Goal: Use online tool/utility: Utilize a website feature to perform a specific function

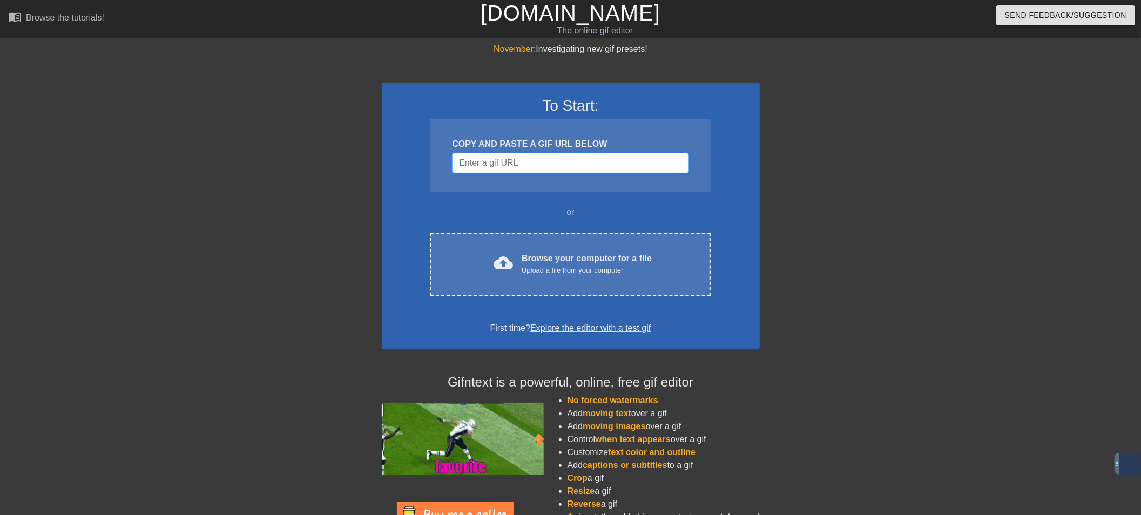
click at [587, 153] on input "Username" at bounding box center [570, 163] width 237 height 21
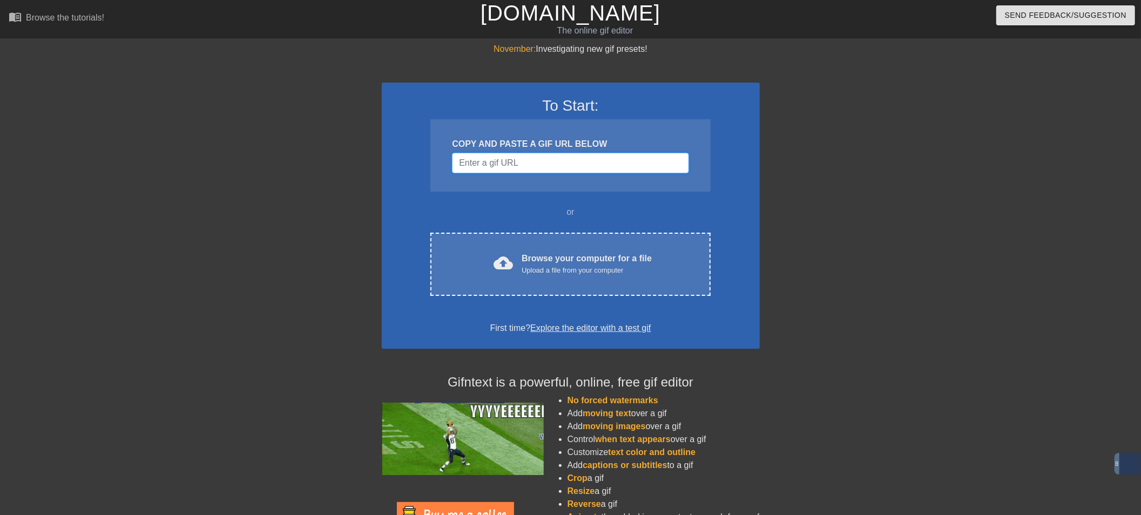
paste input "[URL][DOMAIN_NAME][DOMAIN_NAME]"
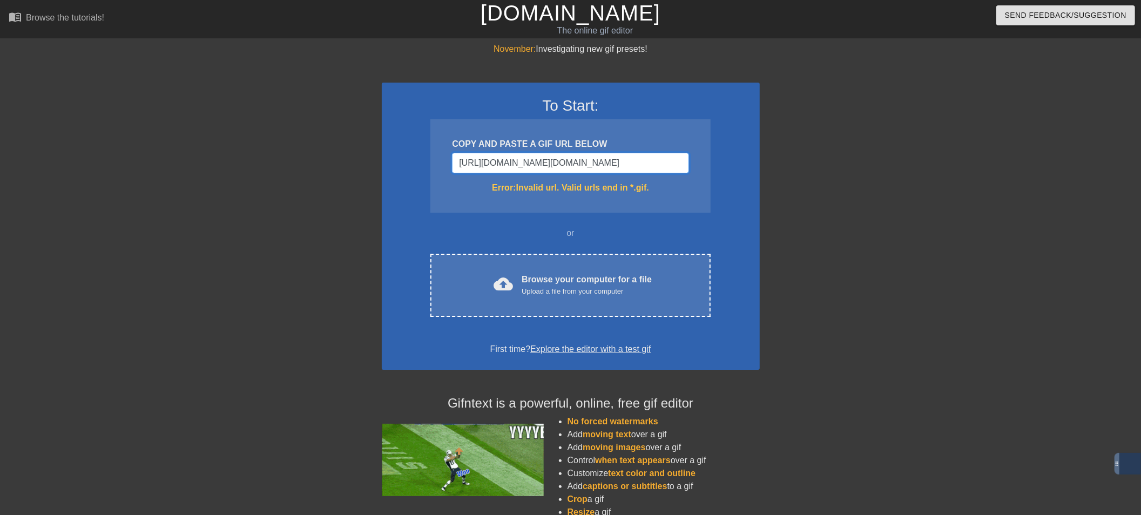
click at [643, 164] on input "[URL][DOMAIN_NAME][DOMAIN_NAME]" at bounding box center [570, 163] width 237 height 21
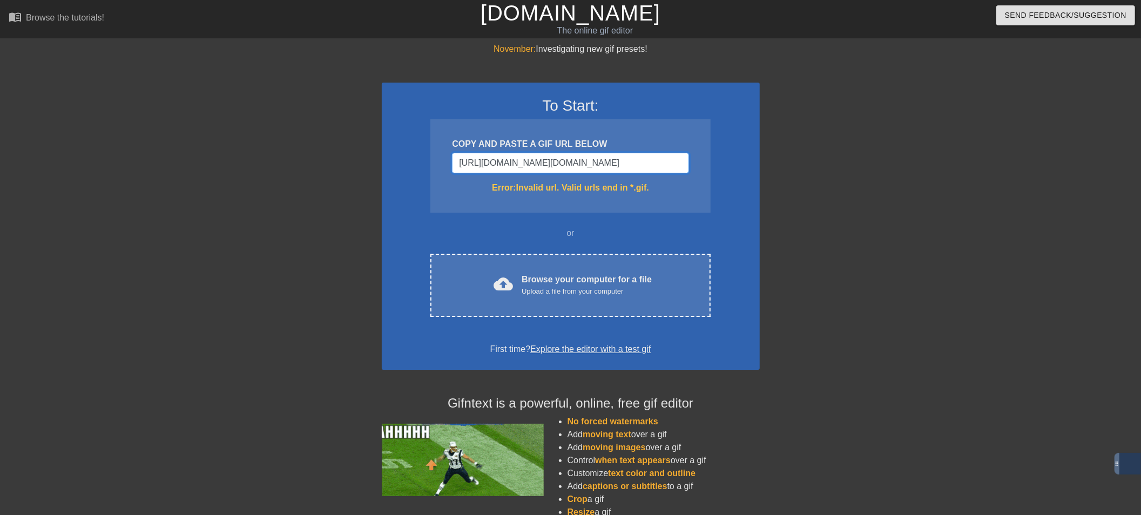
click at [643, 164] on input "[URL][DOMAIN_NAME][DOMAIN_NAME]" at bounding box center [570, 163] width 237 height 21
paste input "[DOMAIN_NAME][URL]"
type input "[URL][DOMAIN_NAME]"
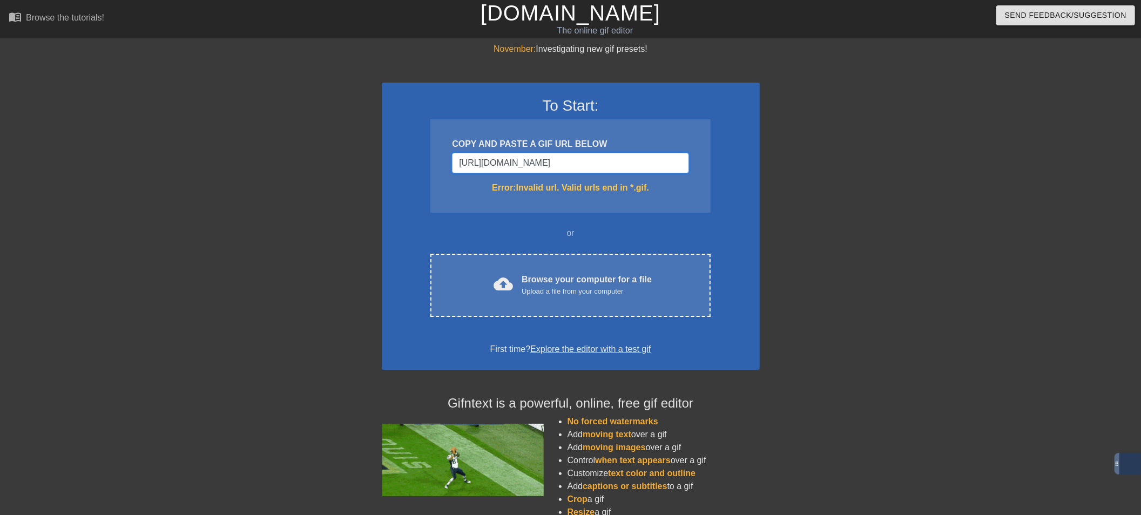
click at [627, 164] on input "[URL][DOMAIN_NAME]" at bounding box center [570, 163] width 237 height 21
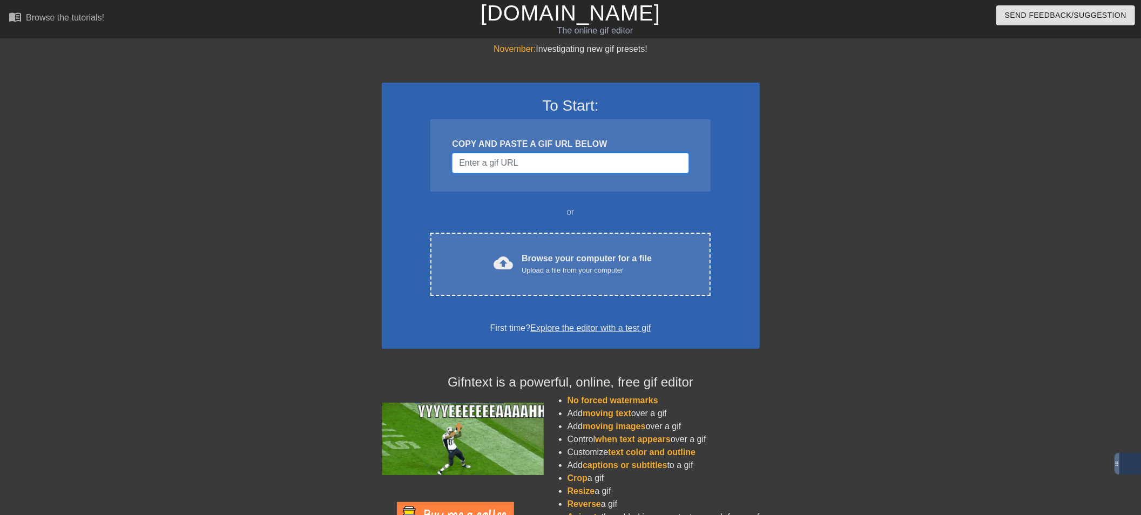
paste input "[URL][DOMAIN_NAME]"
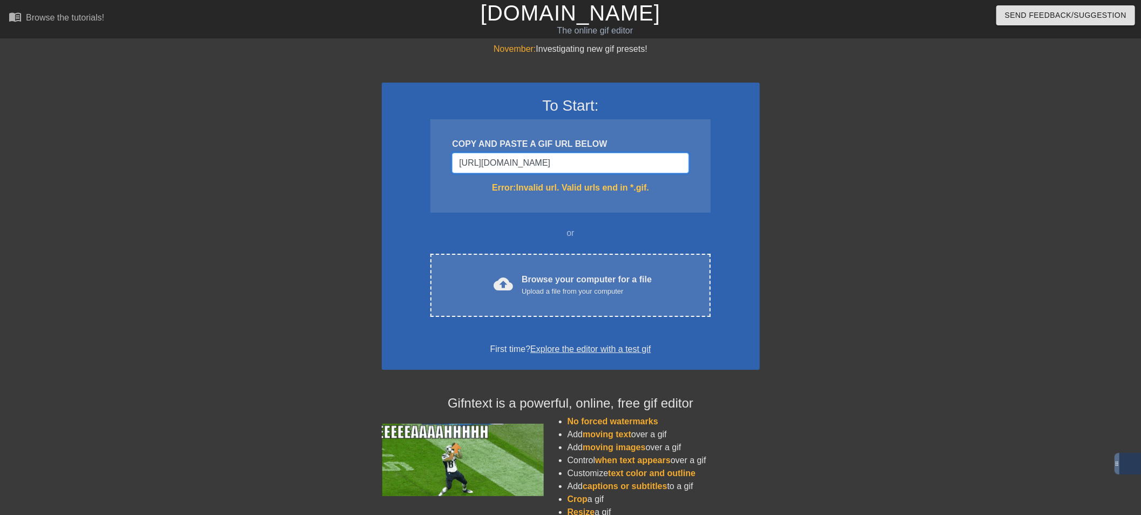
scroll to position [0, 150]
type input "[URL][DOMAIN_NAME]"
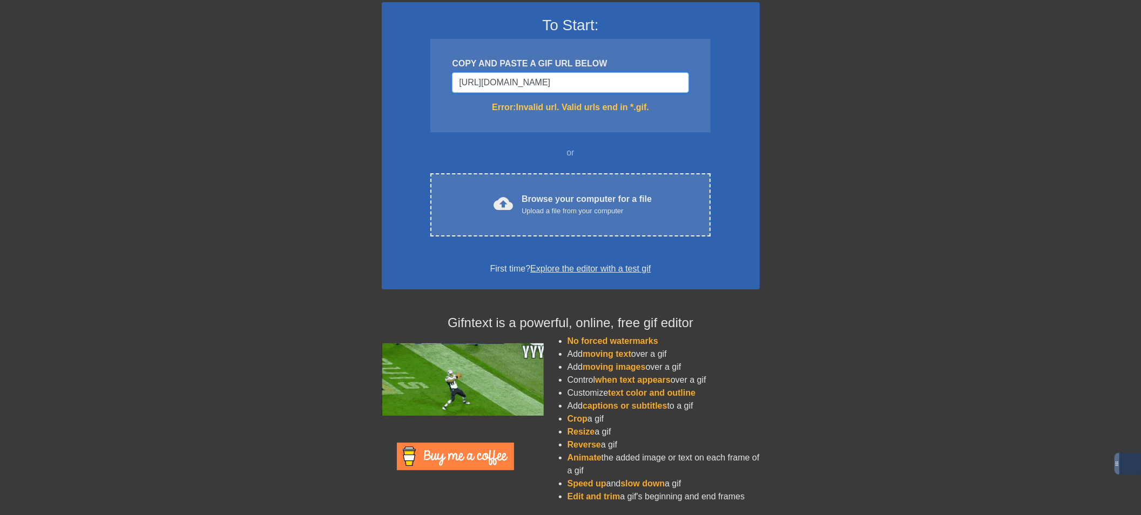
scroll to position [0, 0]
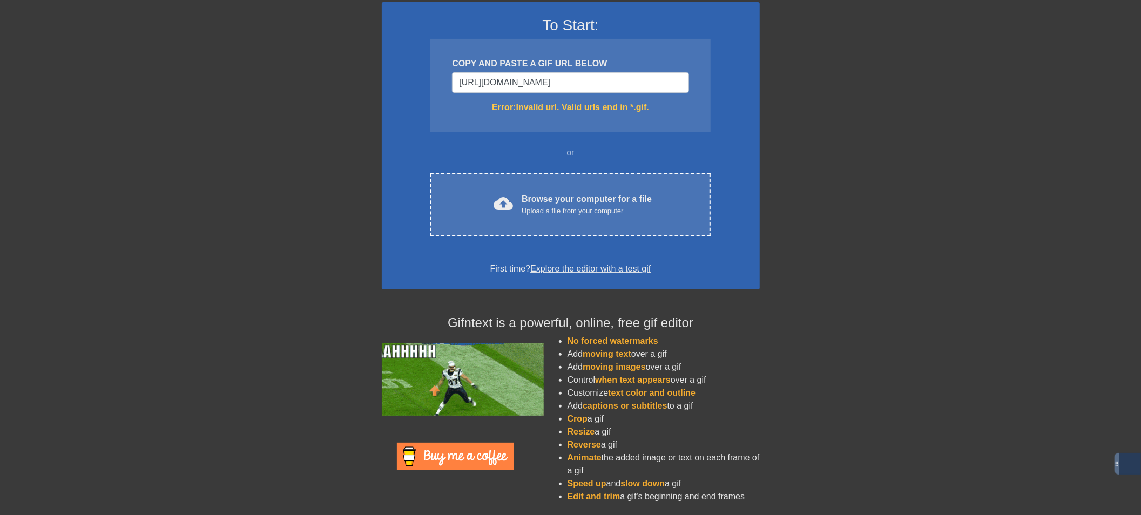
click at [562, 67] on div "COPY AND PASTE A GIF URL BELOW" at bounding box center [570, 63] width 237 height 13
click at [564, 76] on input "[URL][DOMAIN_NAME]" at bounding box center [570, 82] width 237 height 21
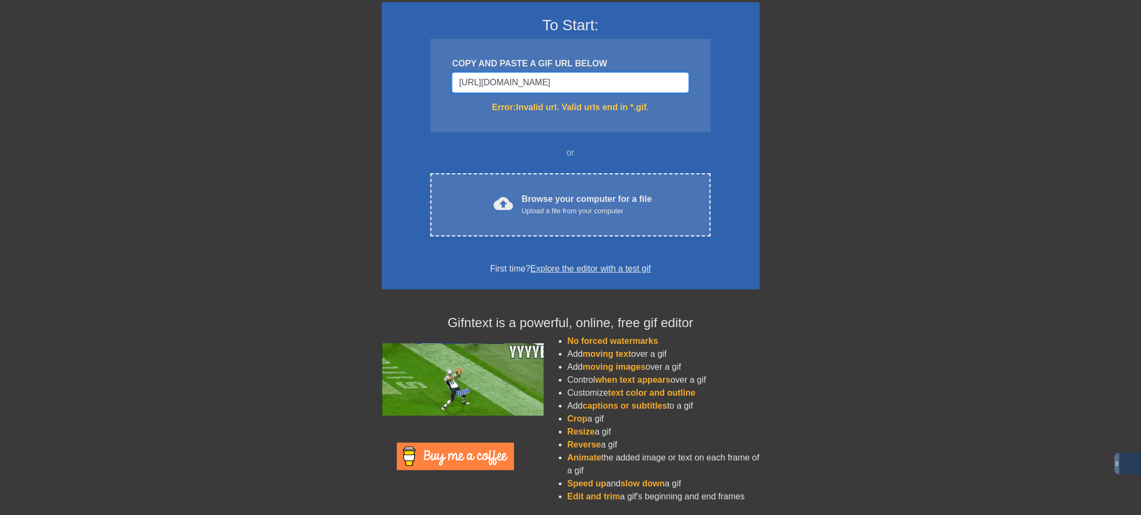
click at [564, 76] on input "[URL][DOMAIN_NAME]" at bounding box center [570, 82] width 237 height 21
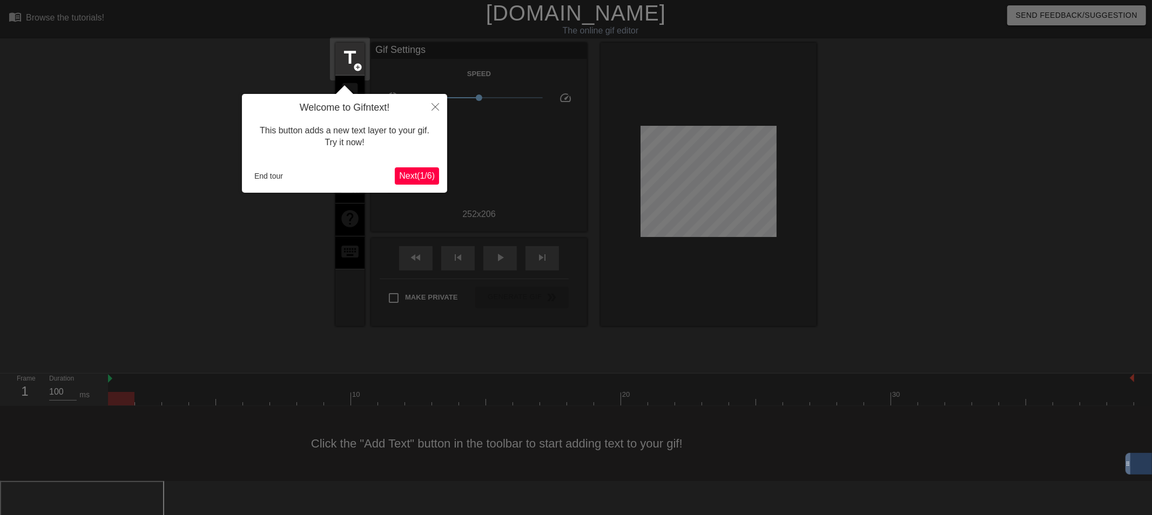
click at [407, 180] on span "Next ( 1 / 6 )" at bounding box center [417, 175] width 36 height 9
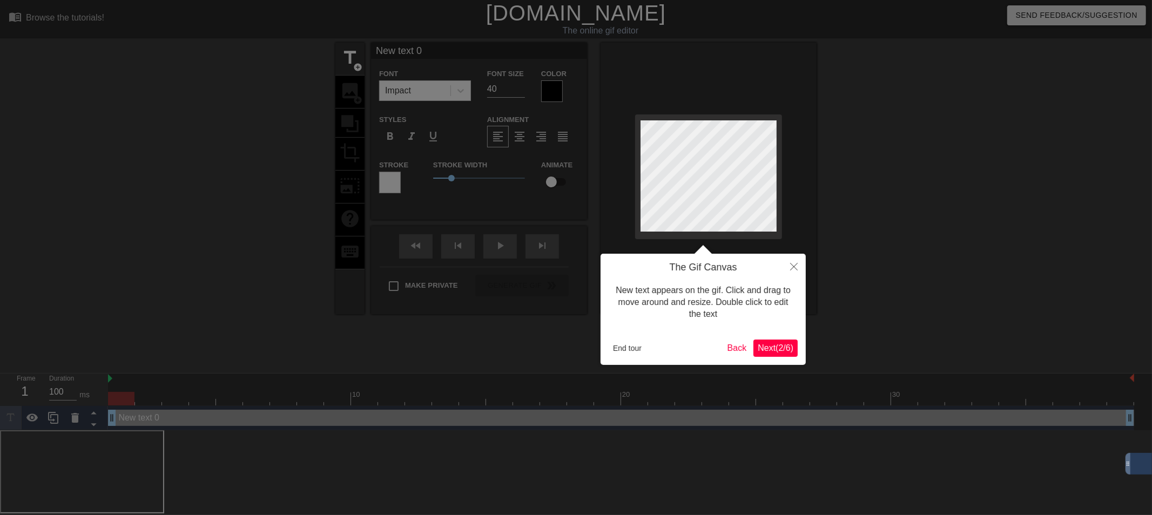
click at [407, 180] on div at bounding box center [576, 257] width 1152 height 515
click at [782, 353] on span "Next ( 2 / 6 )" at bounding box center [776, 348] width 36 height 9
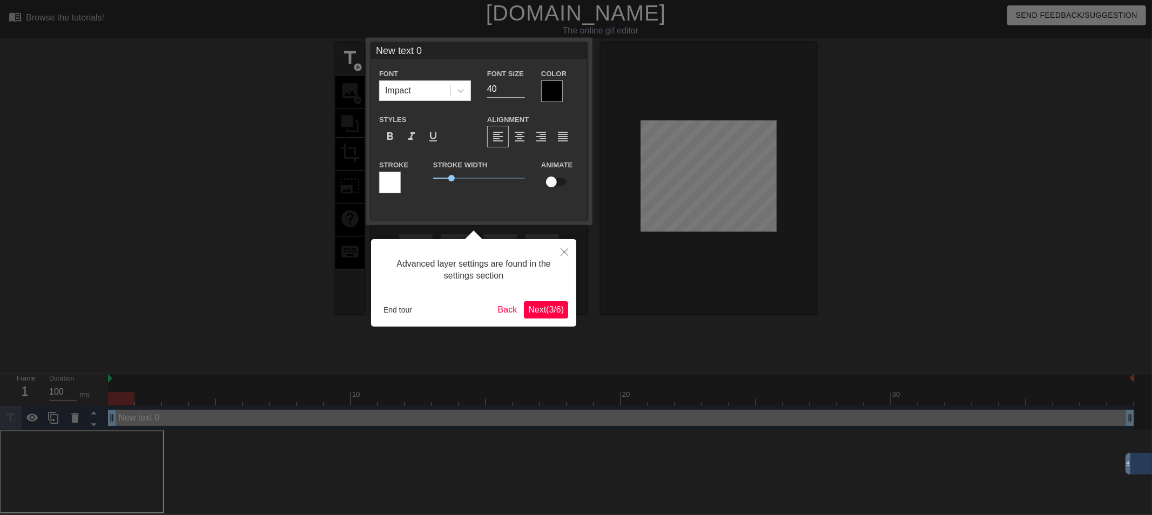
click at [549, 307] on span "Next ( 3 / 6 )" at bounding box center [546, 309] width 36 height 9
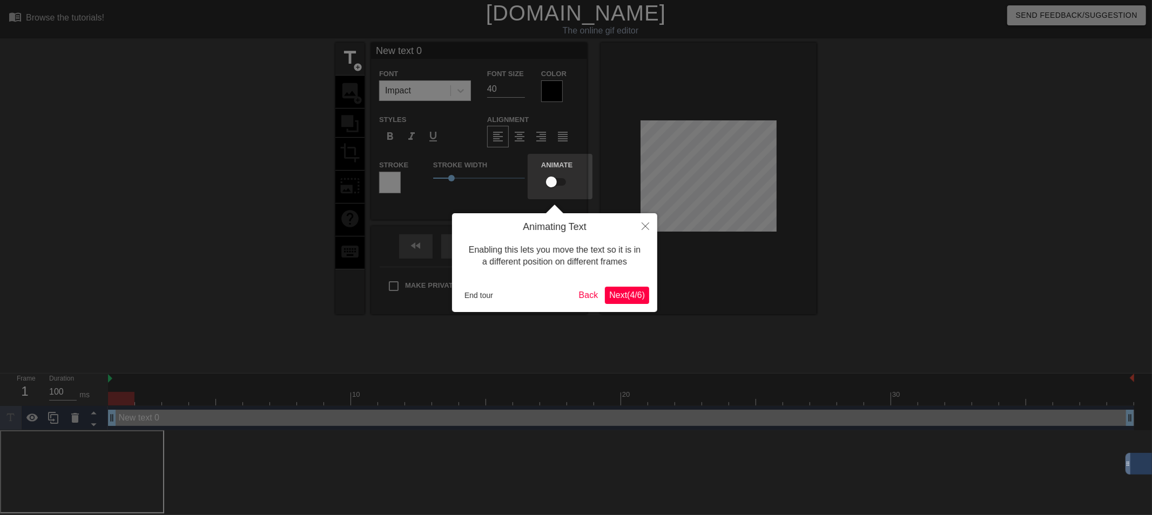
click at [609, 298] on span "Next ( 4 / 6 )" at bounding box center [627, 295] width 36 height 9
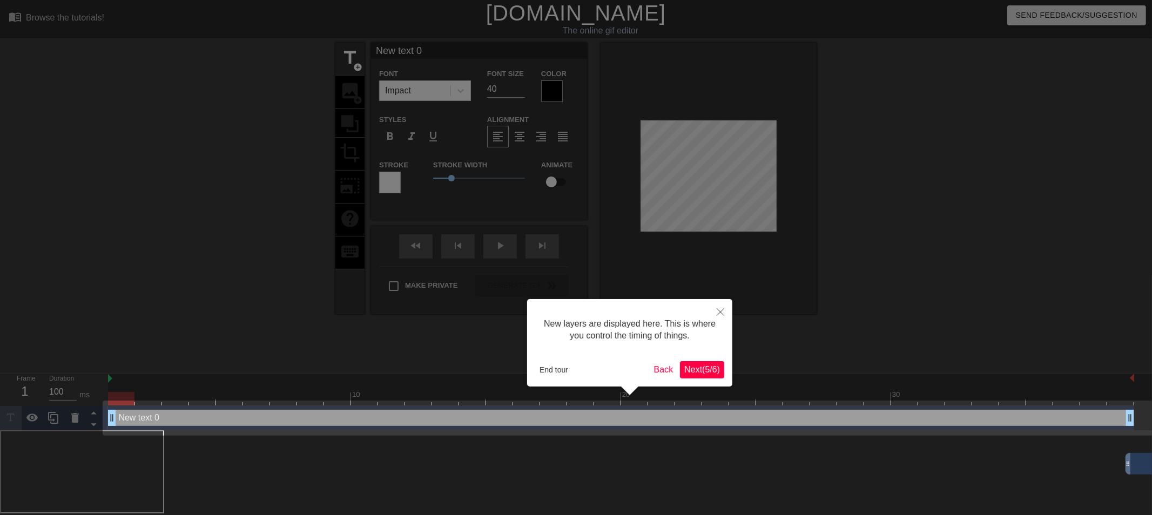
click at [709, 371] on span "Next ( 5 / 6 )" at bounding box center [702, 369] width 36 height 9
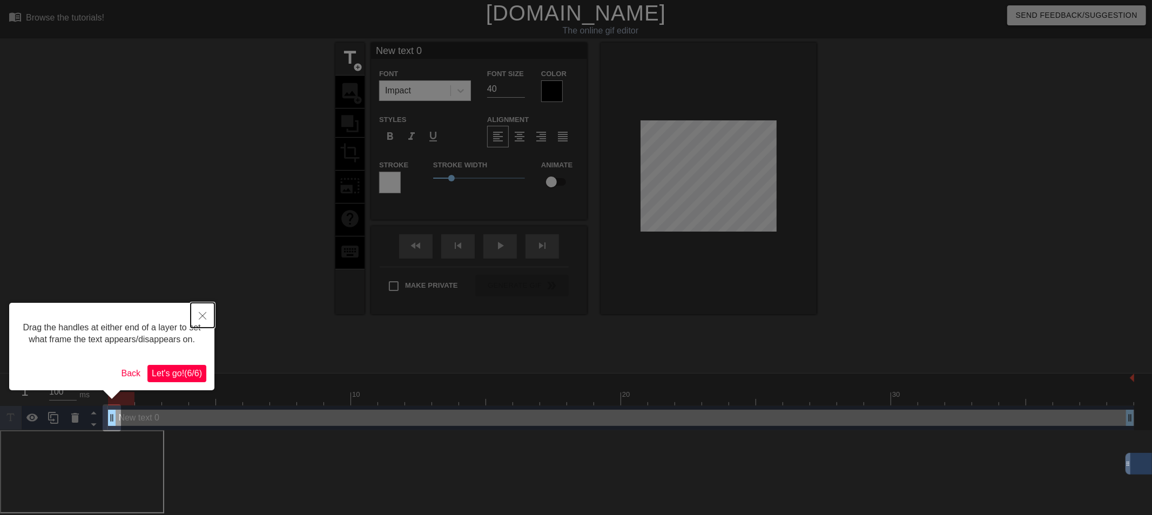
click at [205, 310] on button "Close" at bounding box center [203, 315] width 24 height 25
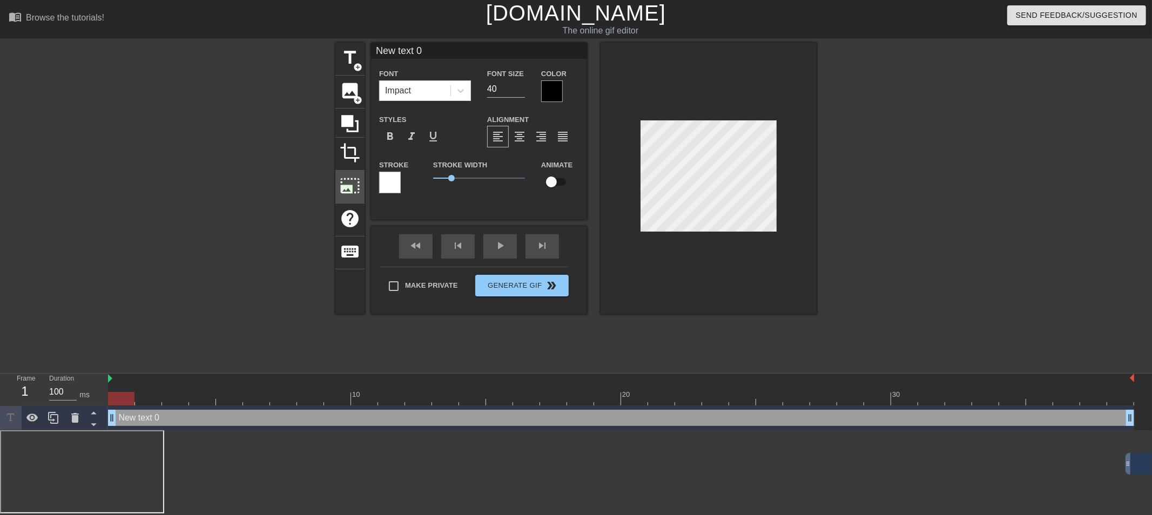
click at [345, 182] on span "photo_size_select_large" at bounding box center [350, 186] width 21 height 21
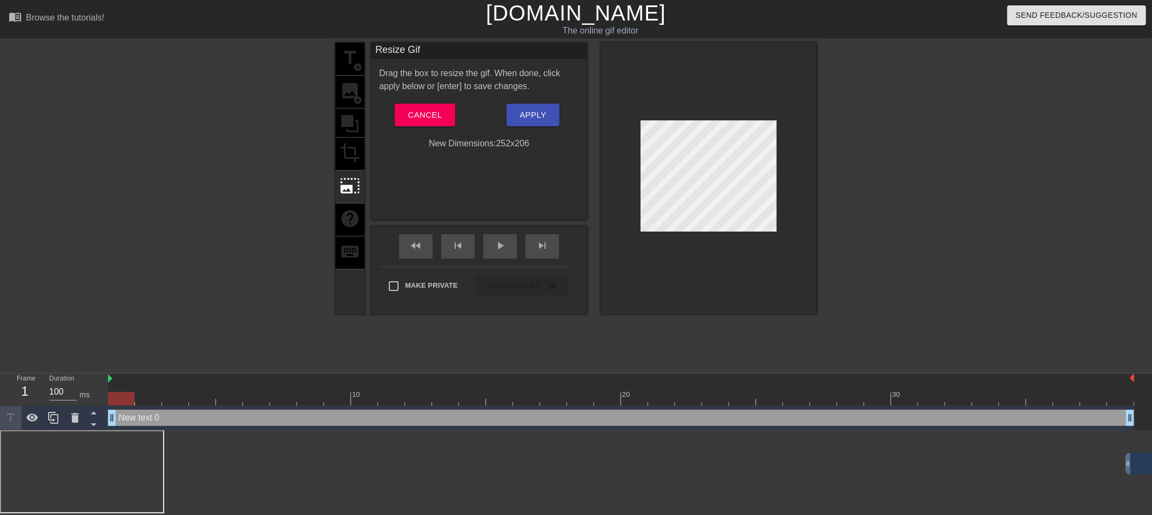
click at [346, 230] on div "title add_circle image add_circle crop photo_size_select_large help keyboard" at bounding box center [349, 179] width 29 height 272
click at [350, 194] on div "photo_size_select_large" at bounding box center [349, 187] width 29 height 33
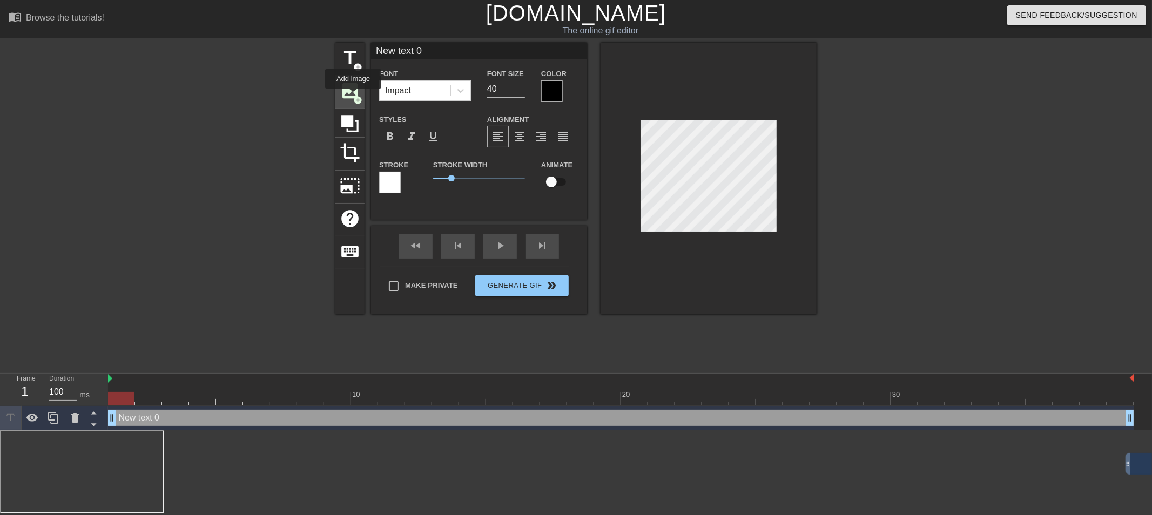
click at [353, 96] on span "add_circle" at bounding box center [357, 100] width 9 height 9
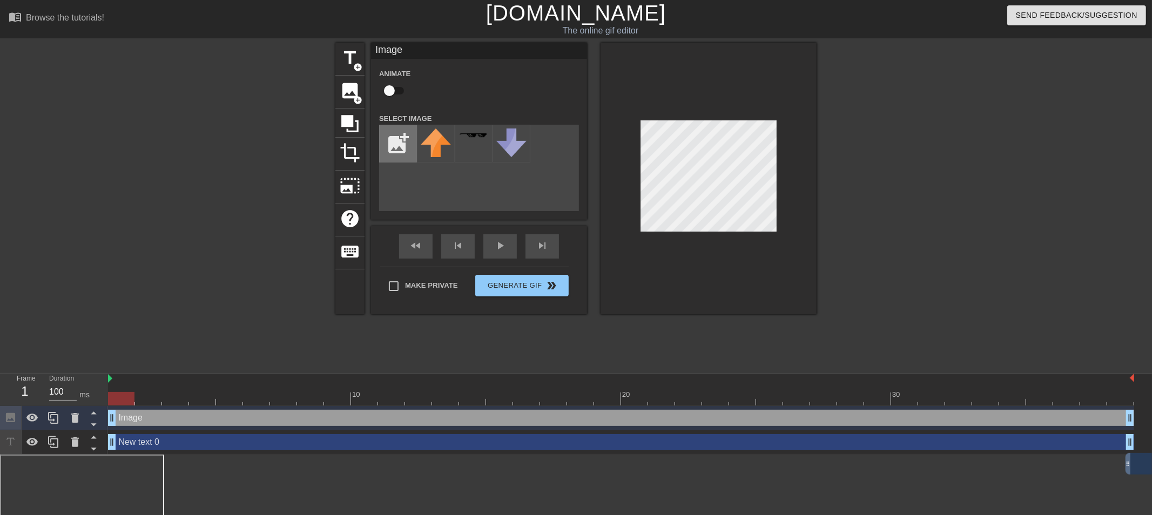
click at [396, 137] on input "file" at bounding box center [398, 143] width 37 height 37
type input "C:\fakepath\[PERSON_NAME]png"
click at [444, 138] on img at bounding box center [436, 141] width 30 height 24
click at [393, 87] on input "checkbox" at bounding box center [390, 90] width 62 height 21
checkbox input "true"
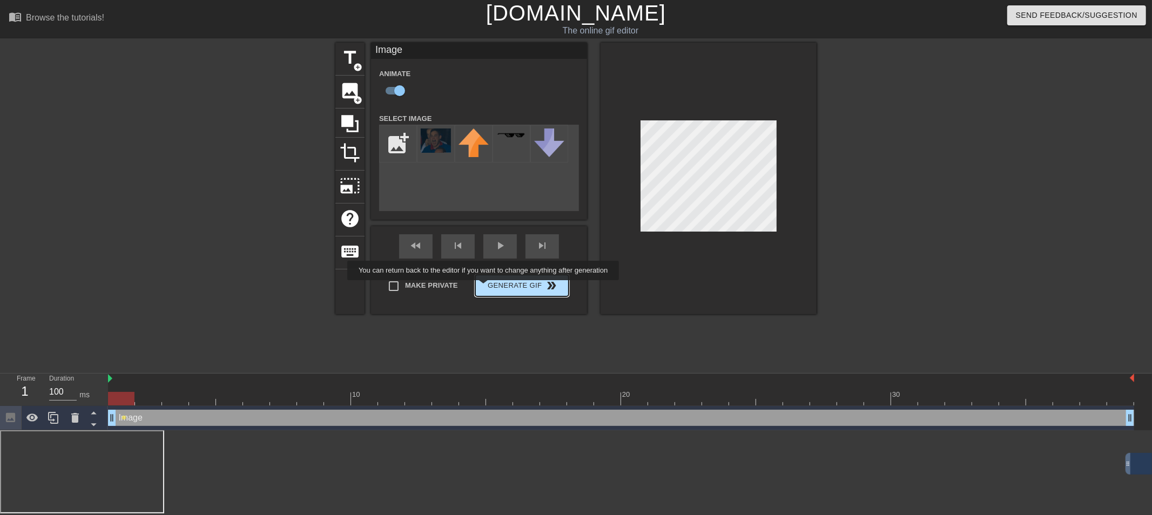
click at [485, 288] on button "Generate Gif double_arrow" at bounding box center [521, 286] width 93 height 22
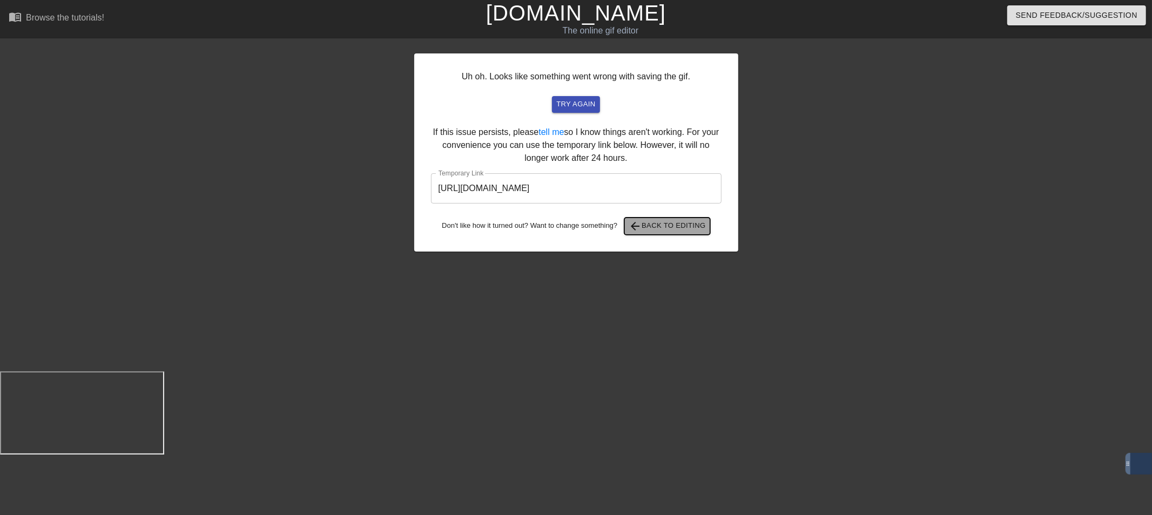
click at [649, 227] on span "arrow_back Back to Editing" at bounding box center [667, 226] width 77 height 13
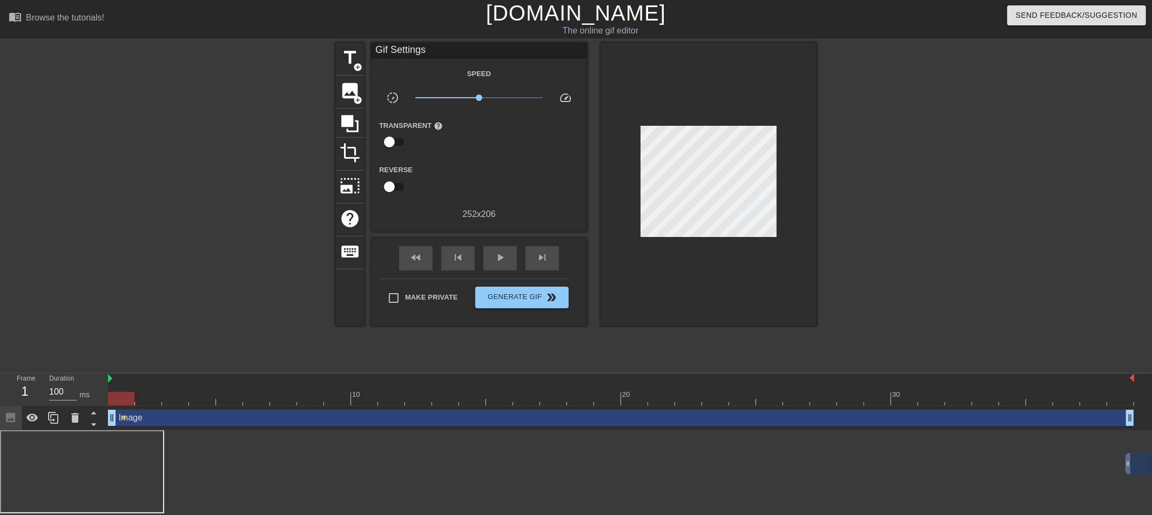
drag, startPoint x: 201, startPoint y: 420, endPoint x: 174, endPoint y: 419, distance: 27.0
click at [174, 419] on div "Image drag_handle drag_handle" at bounding box center [621, 418] width 1026 height 16
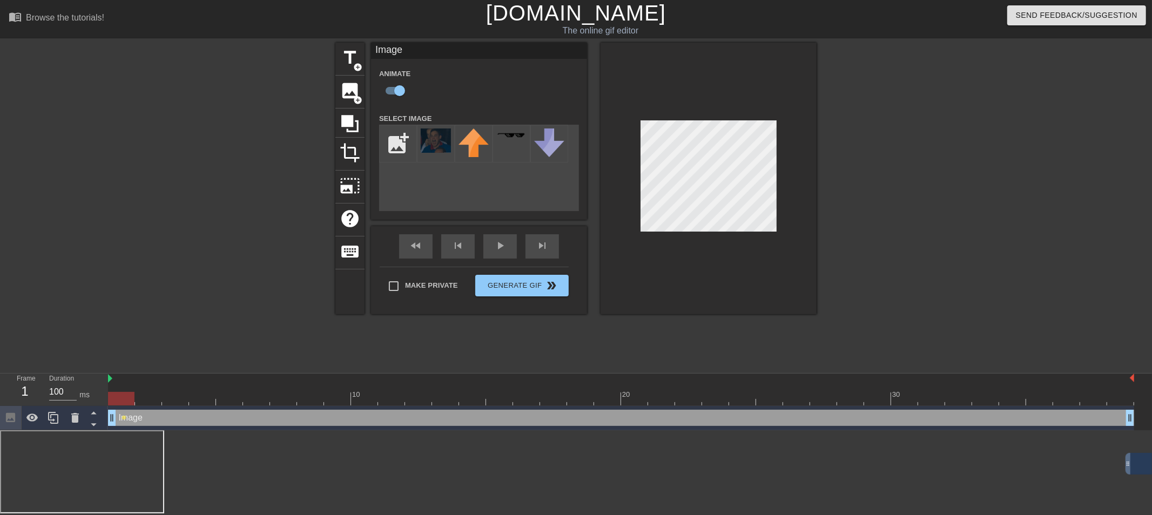
click at [178, 422] on div "Image drag_handle drag_handle" at bounding box center [621, 418] width 1026 height 16
drag, startPoint x: 134, startPoint y: 402, endPoint x: 163, endPoint y: 402, distance: 28.6
click at [163, 402] on div at bounding box center [175, 399] width 26 height 14
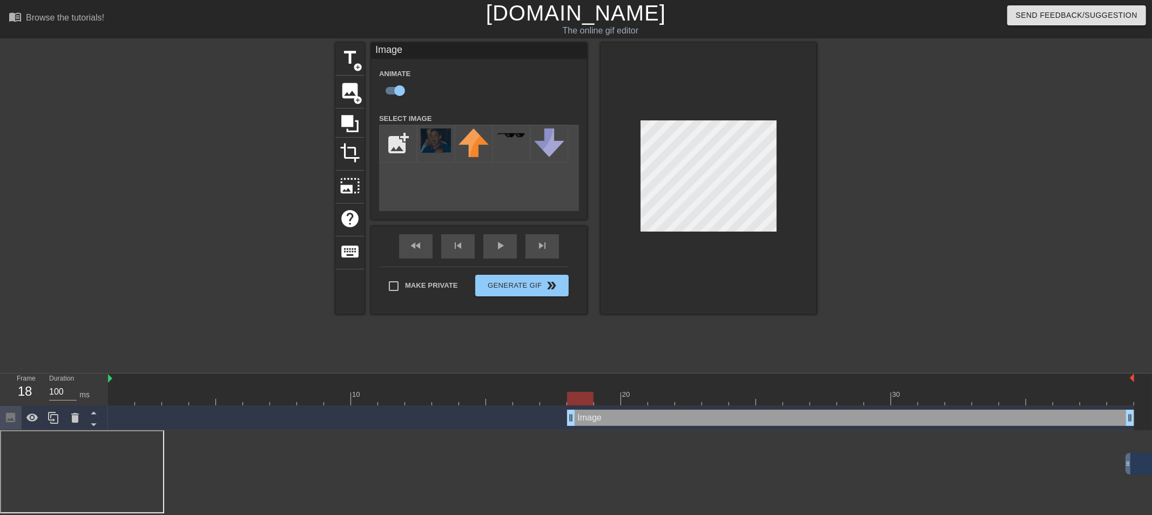
drag, startPoint x: 112, startPoint y: 420, endPoint x: 567, endPoint y: 405, distance: 455.0
click at [567, 405] on div "10 20 30 Image drag_handle drag_handle" at bounding box center [630, 402] width 1044 height 57
drag, startPoint x: 590, startPoint y: 398, endPoint x: 645, endPoint y: 398, distance: 54.6
click at [645, 398] on div at bounding box center [634, 399] width 26 height 14
drag, startPoint x: 634, startPoint y: 398, endPoint x: 656, endPoint y: 396, distance: 21.7
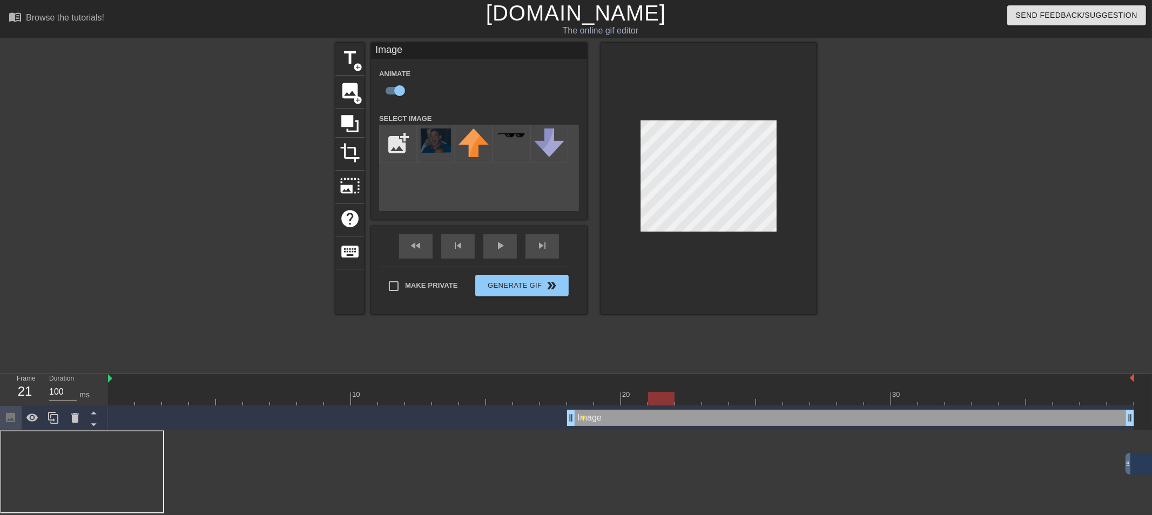
click at [656, 396] on div at bounding box center [661, 399] width 26 height 14
drag, startPoint x: 656, startPoint y: 396, endPoint x: 761, endPoint y: 387, distance: 105.7
click at [761, 388] on div "10 20 30" at bounding box center [621, 390] width 1026 height 32
drag, startPoint x: 765, startPoint y: 404, endPoint x: 848, endPoint y: 398, distance: 82.9
click at [848, 398] on div at bounding box center [850, 399] width 26 height 14
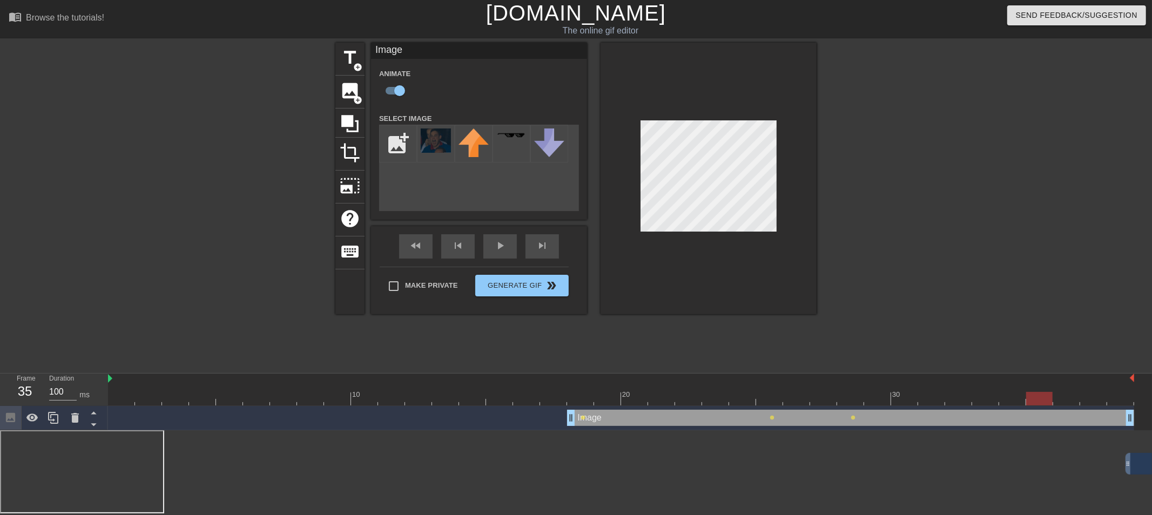
drag, startPoint x: 854, startPoint y: 396, endPoint x: 1047, endPoint y: 389, distance: 193.0
click at [1047, 389] on div "10 20 30" at bounding box center [621, 390] width 1026 height 32
drag, startPoint x: 1040, startPoint y: 394, endPoint x: 1120, endPoint y: 398, distance: 80.0
click at [1120, 398] on div at bounding box center [1120, 399] width 26 height 14
click at [497, 281] on div "Make Private Generate Gif double_arrow" at bounding box center [474, 288] width 189 height 43
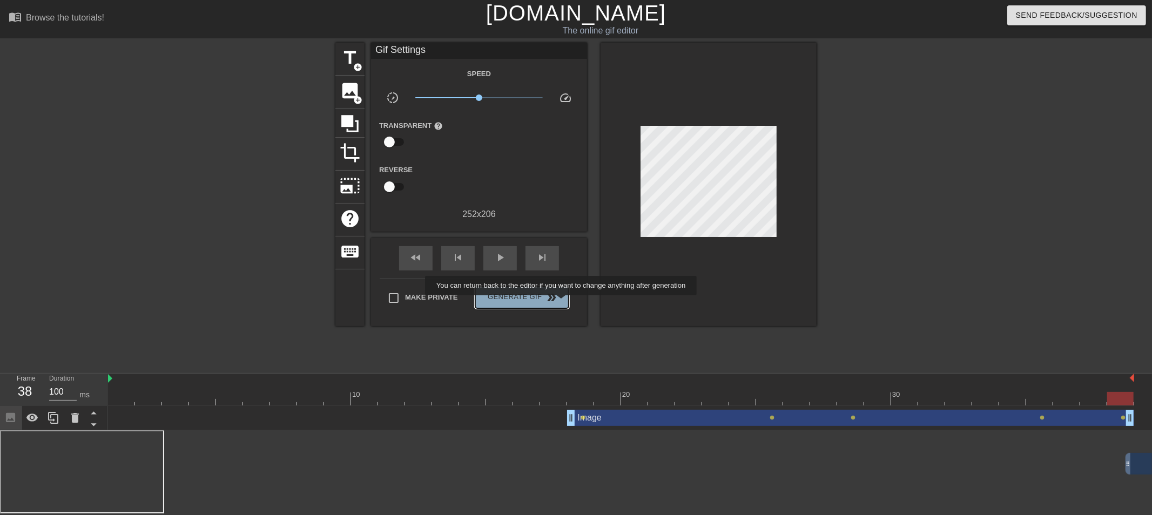
click at [562, 303] on span "Generate Gif double_arrow" at bounding box center [522, 297] width 85 height 13
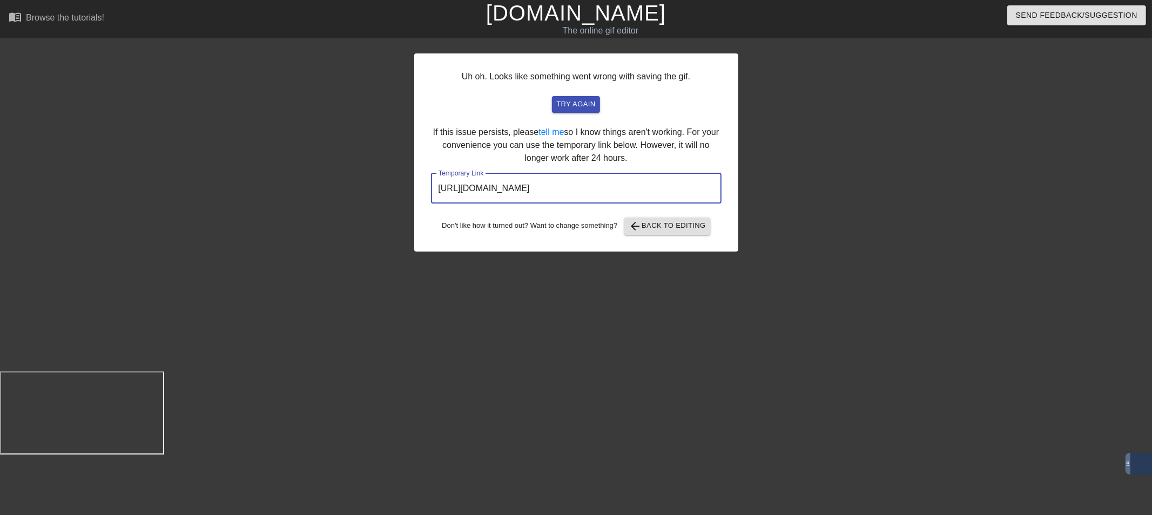
click at [666, 184] on input "[URL][DOMAIN_NAME]" at bounding box center [576, 188] width 291 height 30
click at [665, 184] on input "[URL][DOMAIN_NAME]" at bounding box center [576, 188] width 291 height 30
click at [686, 230] on span "arrow_back Back to Editing" at bounding box center [667, 226] width 77 height 13
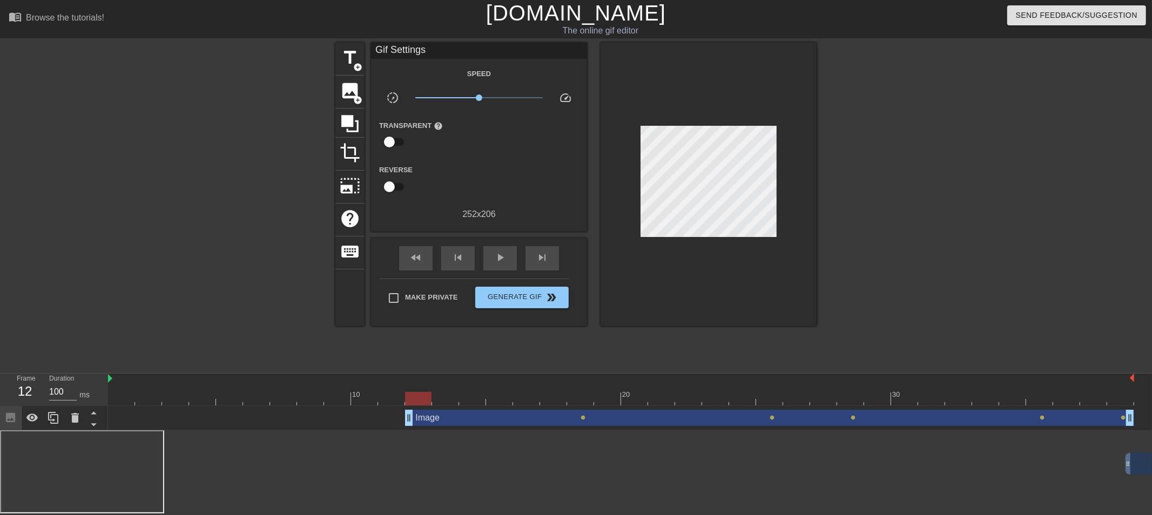
drag, startPoint x: 571, startPoint y: 418, endPoint x: 421, endPoint y: 424, distance: 150.3
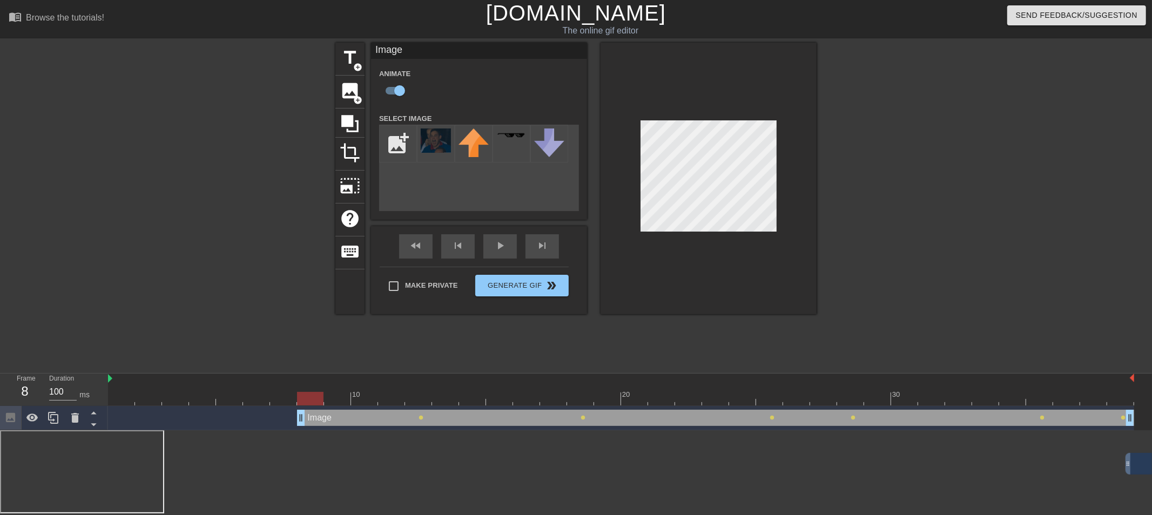
drag, startPoint x: 407, startPoint y: 422, endPoint x: 296, endPoint y: 426, distance: 111.4
click at [296, 426] on div "Image drag_handle drag_handle lens lens lens lens lens lens" at bounding box center [621, 418] width 1026 height 24
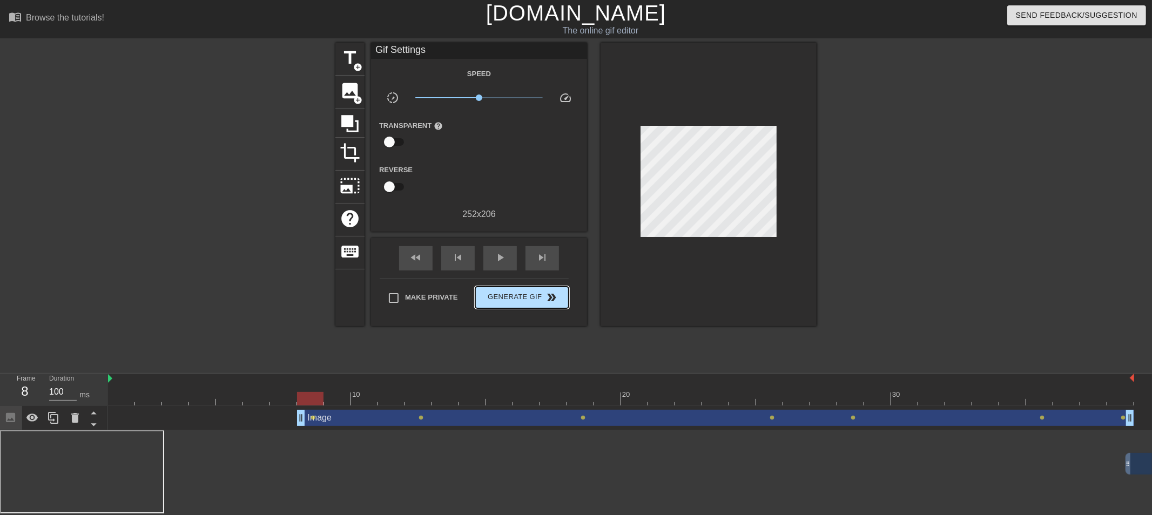
click at [500, 279] on div "Make Private Generate Gif double_arrow" at bounding box center [474, 300] width 189 height 43
click at [539, 302] on span "Generate Gif double_arrow" at bounding box center [522, 297] width 85 height 13
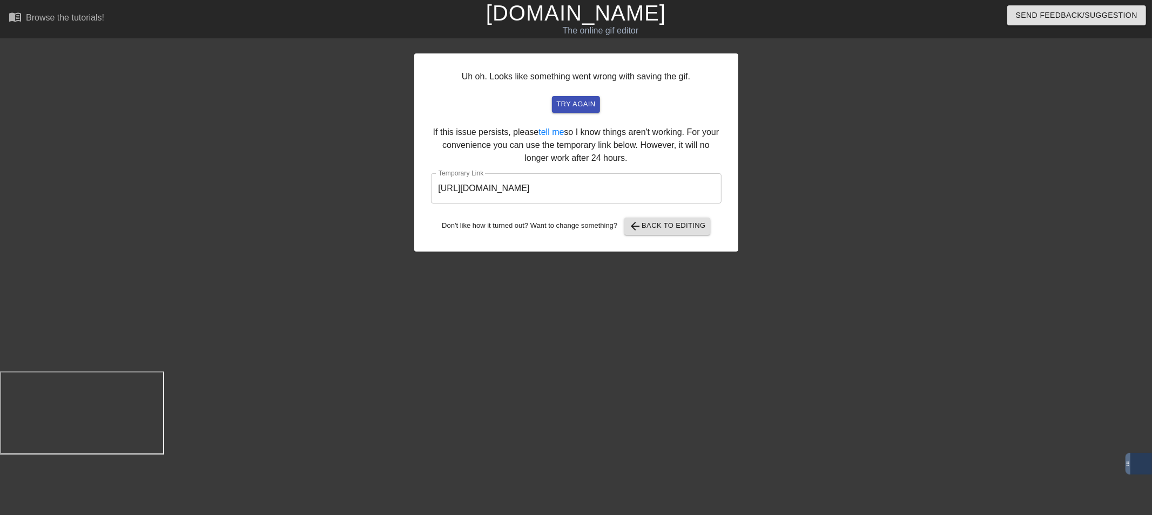
click at [654, 185] on input "[URL][DOMAIN_NAME]" at bounding box center [576, 188] width 291 height 30
